Goal: Information Seeking & Learning: Understand process/instructions

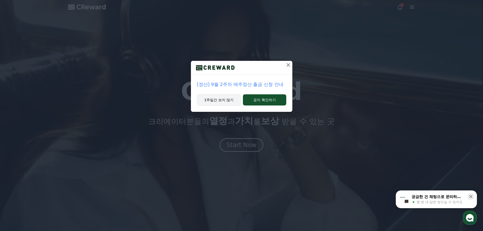
click at [220, 99] on button "1주일간 보지 않기" at bounding box center [219, 100] width 44 height 12
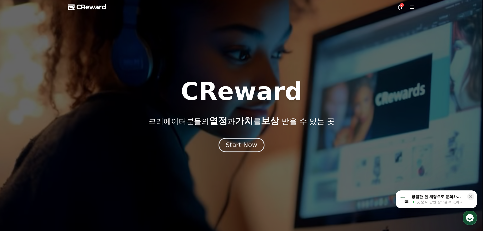
click at [238, 146] on div "Start Now" at bounding box center [241, 145] width 31 height 9
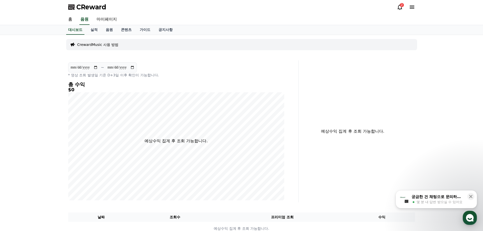
click at [400, 7] on div "2" at bounding box center [402, 5] width 4 height 4
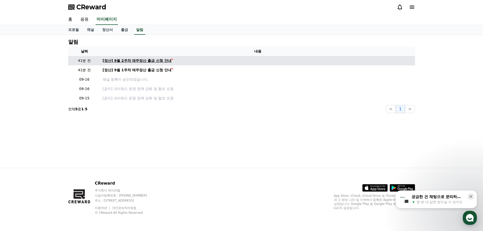
click at [162, 59] on div "[정산] 9월 2주차 매주정산 출금 신청 안내" at bounding box center [137, 60] width 69 height 5
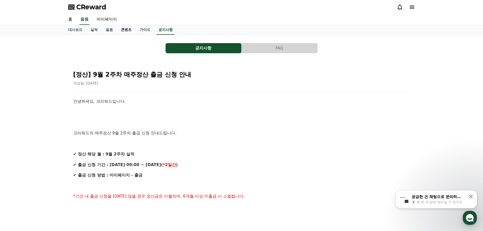
click at [124, 30] on link "콘텐츠" at bounding box center [126, 30] width 19 height 10
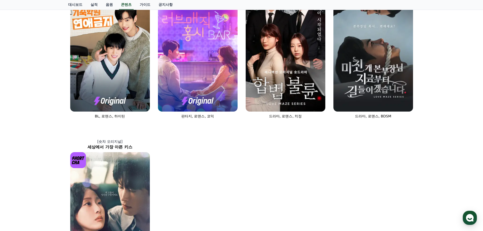
scroll to position [345, 0]
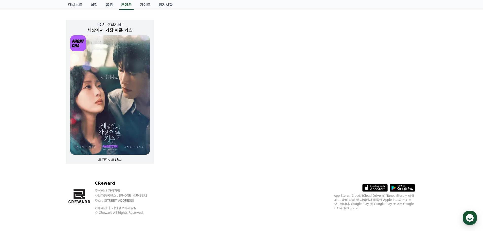
click at [116, 104] on img at bounding box center [110, 94] width 80 height 119
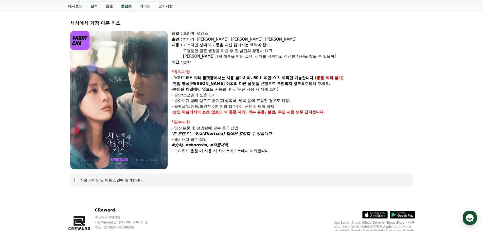
scroll to position [50, 0]
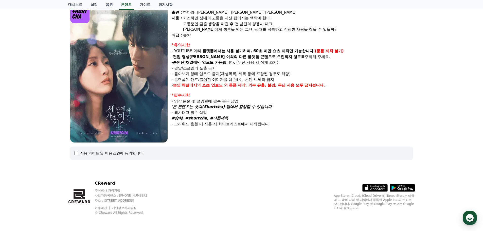
click at [75, 156] on div "사용 가이드 및 이용 조건에 동의합니다." at bounding box center [241, 153] width 334 height 5
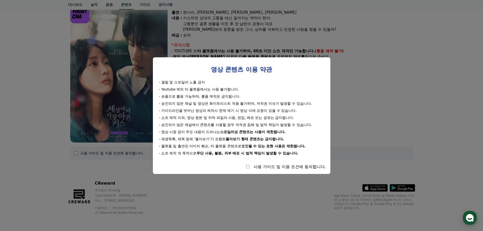
select select
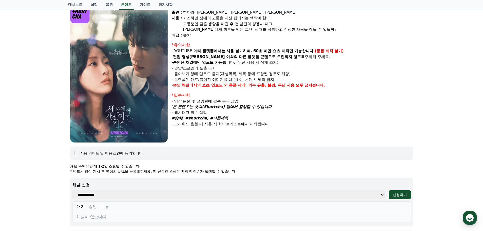
scroll to position [0, 0]
